Goal: Task Accomplishment & Management: Manage account settings

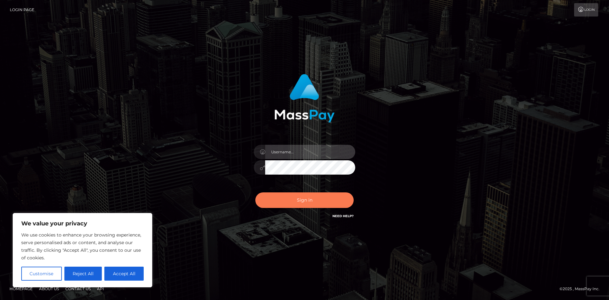
type input "hello.feetfinder"
click at [309, 200] on button "Sign in" at bounding box center [304, 200] width 98 height 16
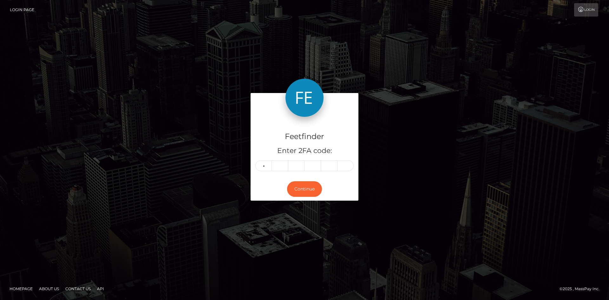
type input "6"
type input "9"
type input "4"
type input "6"
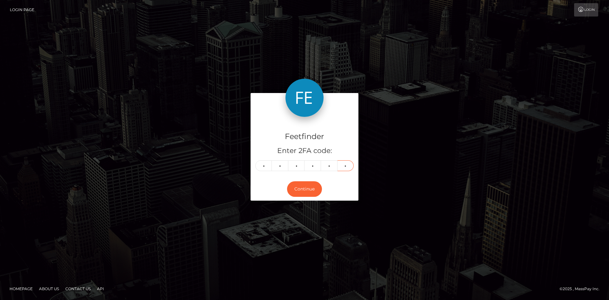
type input "6"
click at [305, 180] on div "Continue" at bounding box center [304, 188] width 108 height 23
click at [304, 187] on button "Continue" at bounding box center [304, 189] width 35 height 16
click at [308, 189] on button "Continue" at bounding box center [304, 189] width 35 height 16
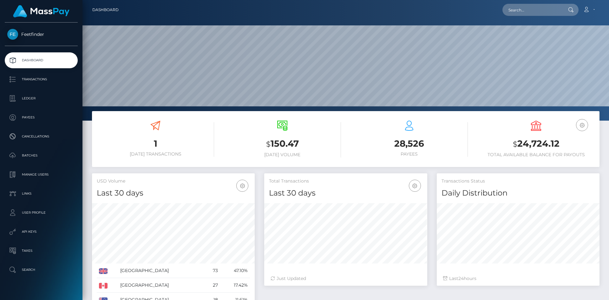
scroll to position [113, 163]
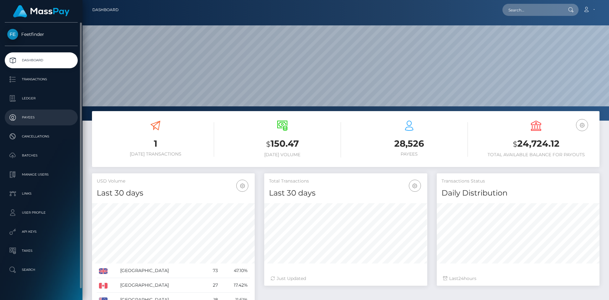
click at [38, 115] on p "Payees" at bounding box center [41, 118] width 68 height 10
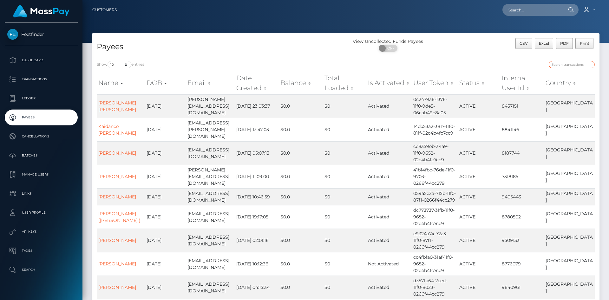
click at [586, 65] on input "search" at bounding box center [571, 64] width 46 height 7
paste input "rough_desire@outlook.com"
type input "rough_desire@outlook.com"
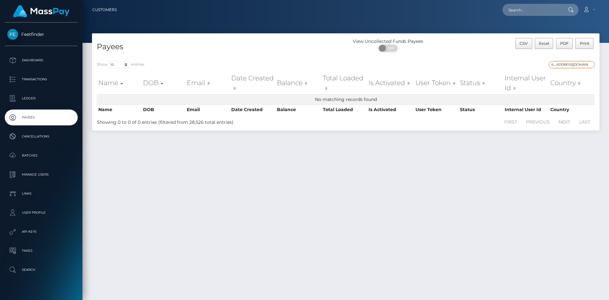
scroll to position [0, 0]
click at [590, 65] on input "rough_desire@outlook.com" at bounding box center [571, 64] width 46 height 7
click at [589, 63] on input "rough_desire@outlook.com" at bounding box center [571, 64] width 46 height 7
paste input "b9c7dfac-66a3-11f0-b1fb-02a8c2768cb9"
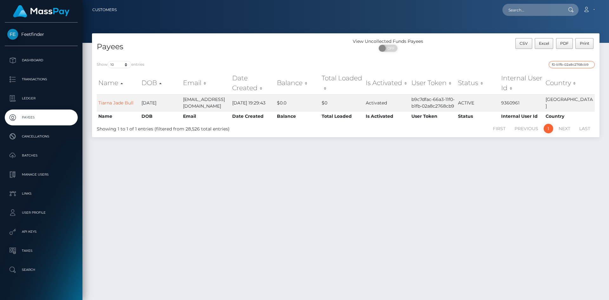
type input "b9c7dfac-66a3-11f0-b1fb-02a8c2768cb9"
